Goal: Task Accomplishment & Management: Use online tool/utility

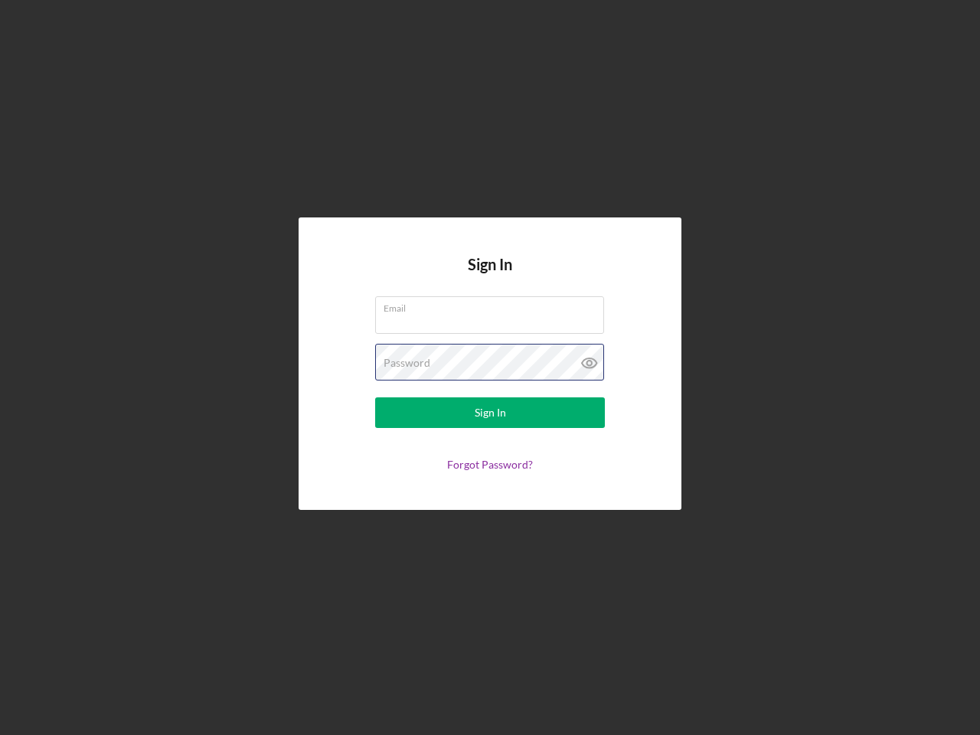
click at [490, 368] on div "Password" at bounding box center [490, 363] width 230 height 38
click at [590, 363] on icon at bounding box center [590, 363] width 38 height 38
